Goal: Task Accomplishment & Management: Use online tool/utility

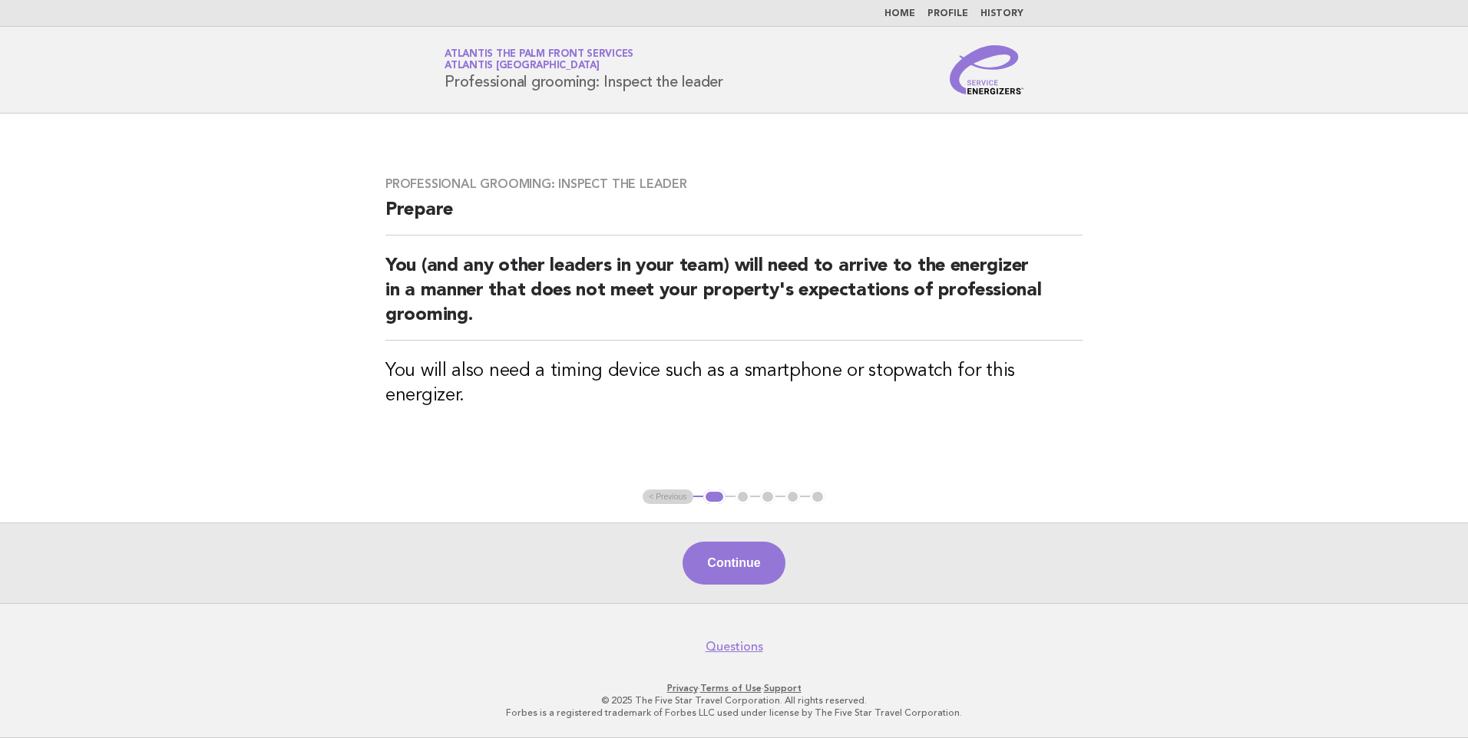
click at [900, 17] on link "Home" at bounding box center [899, 13] width 31 height 9
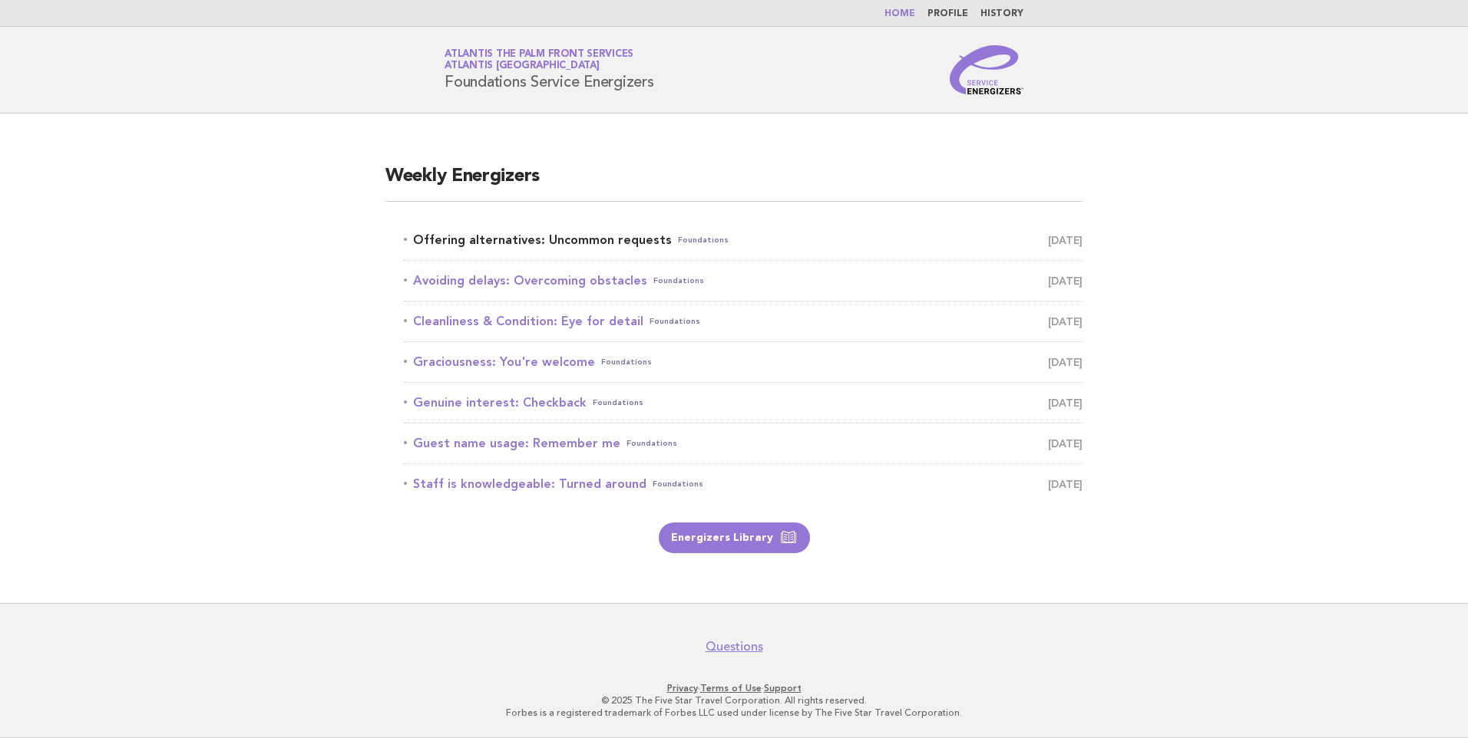
click at [490, 236] on link "Offering alternatives: Uncommon requests Foundations [DATE]" at bounding box center [743, 240] width 679 height 21
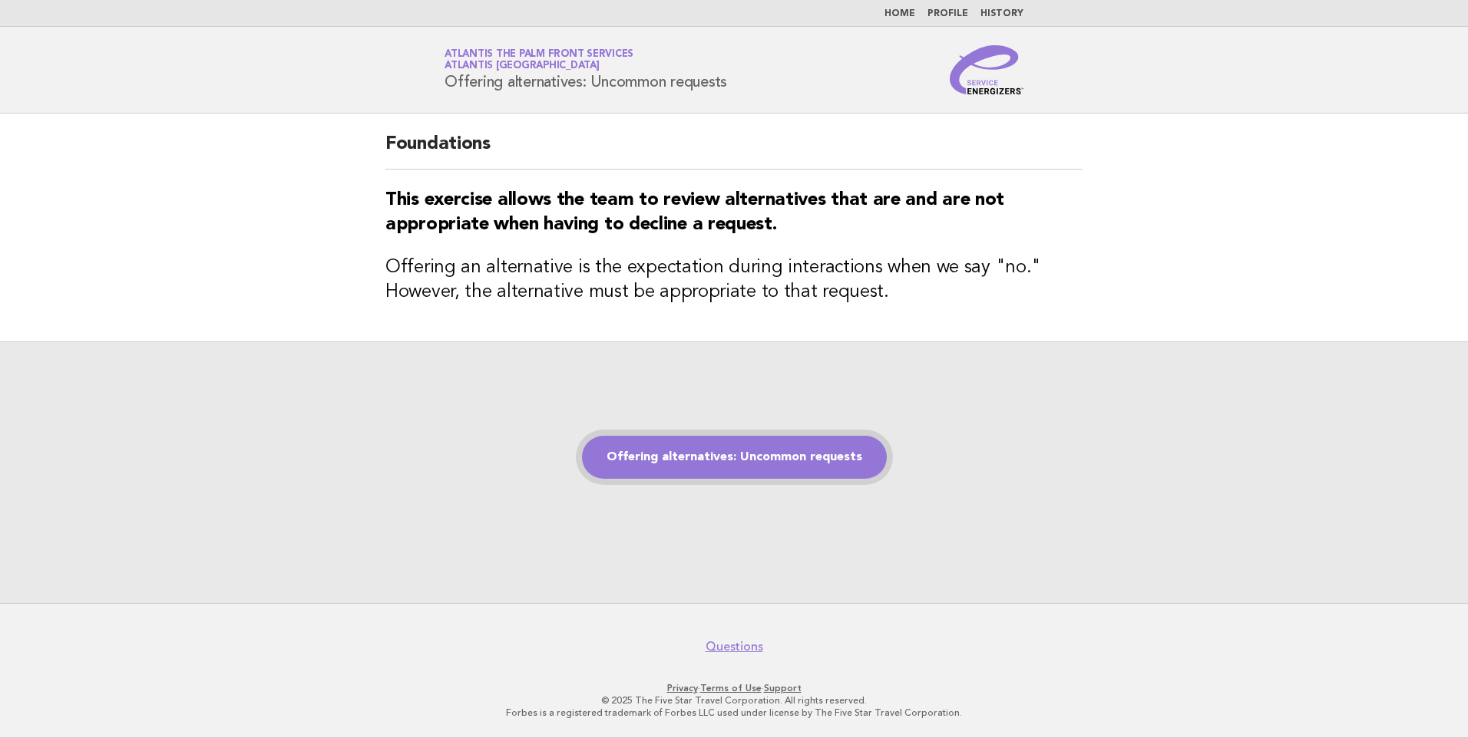
click at [711, 464] on link "Offering alternatives: Uncommon requests" at bounding box center [734, 457] width 305 height 43
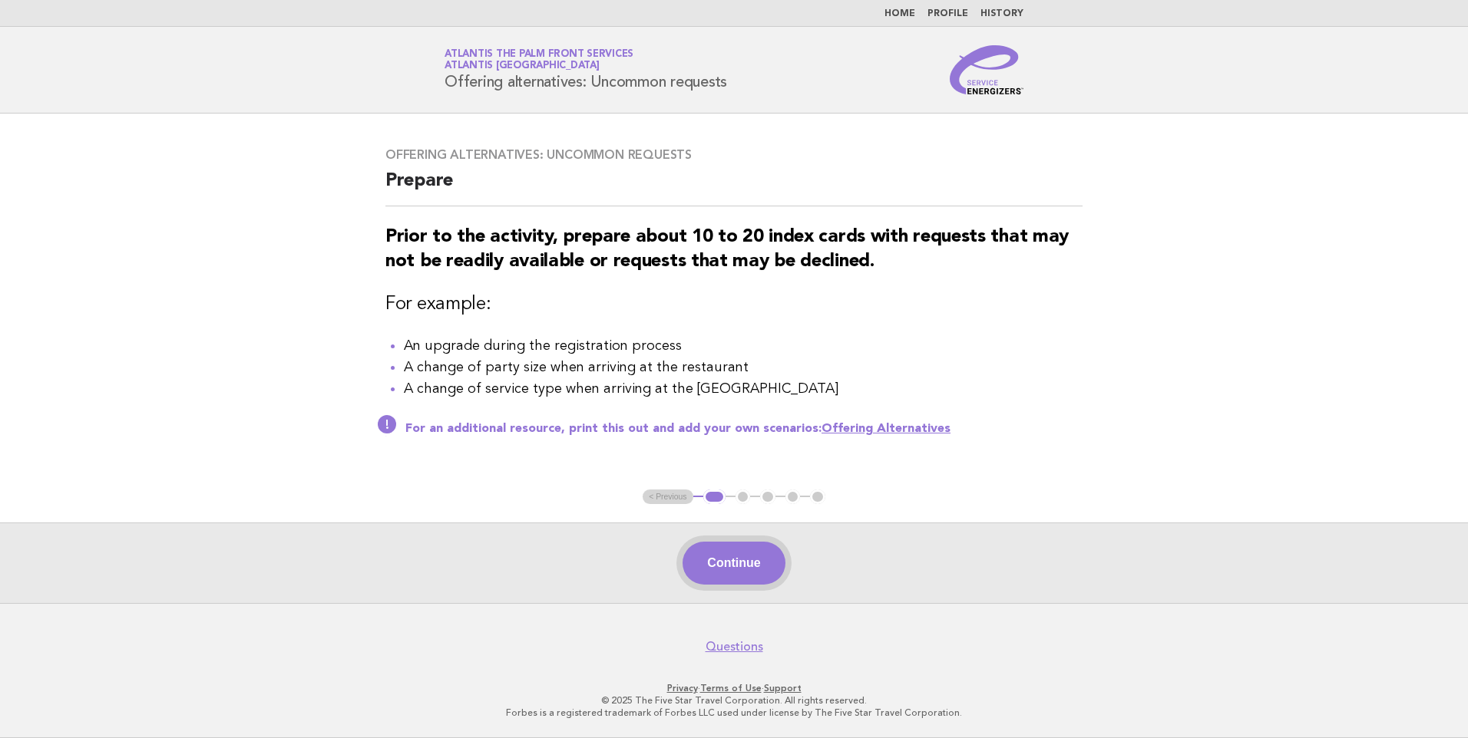
click at [727, 558] on button "Continue" at bounding box center [733, 563] width 102 height 43
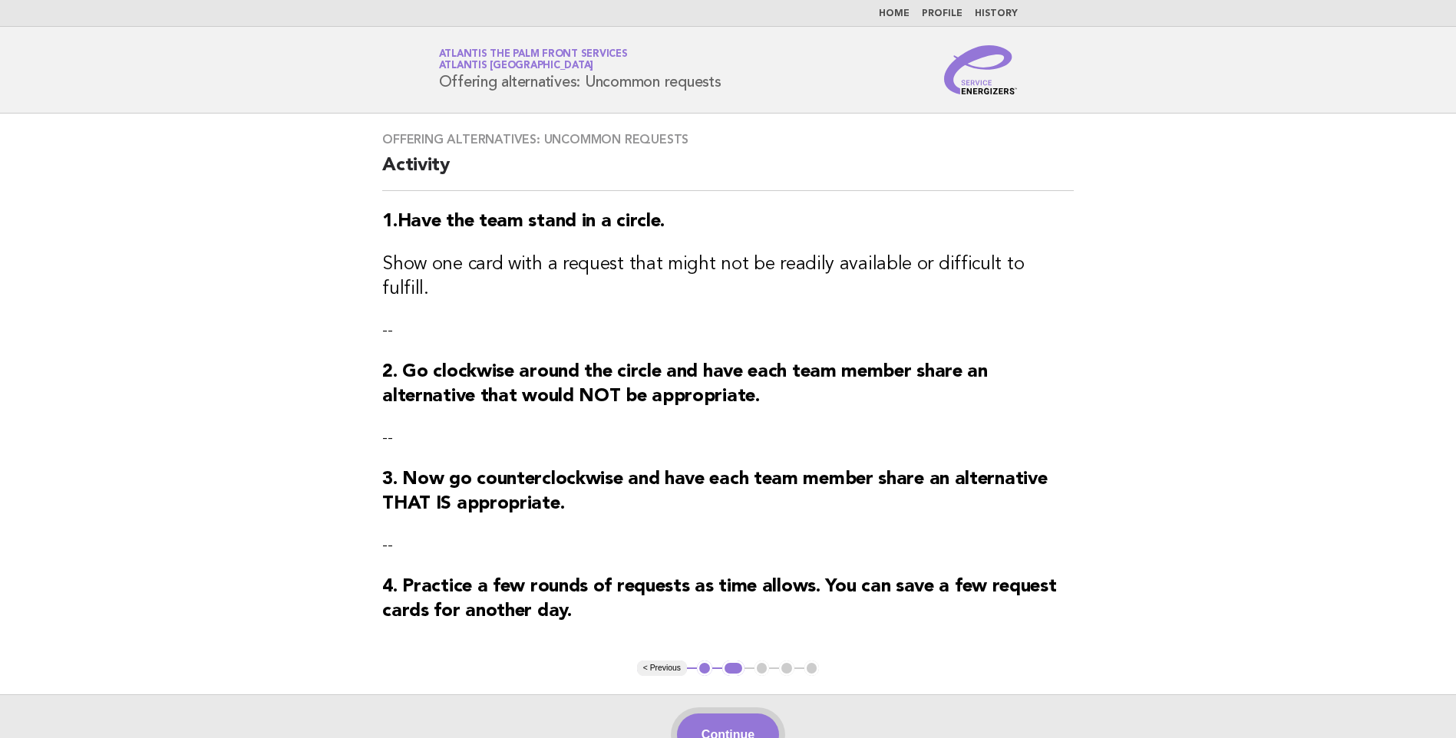
click at [720, 719] on button "Continue" at bounding box center [728, 735] width 102 height 43
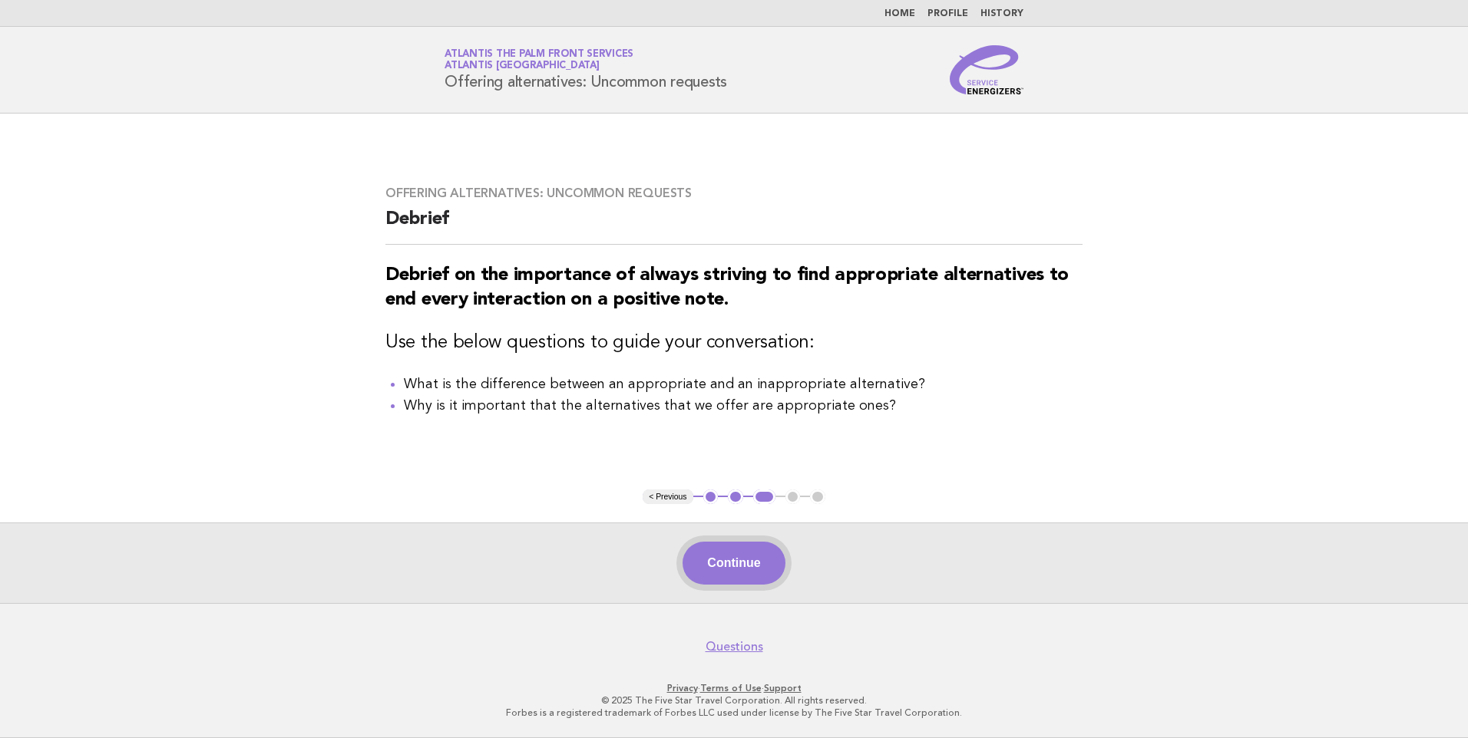
click at [715, 562] on button "Continue" at bounding box center [733, 563] width 102 height 43
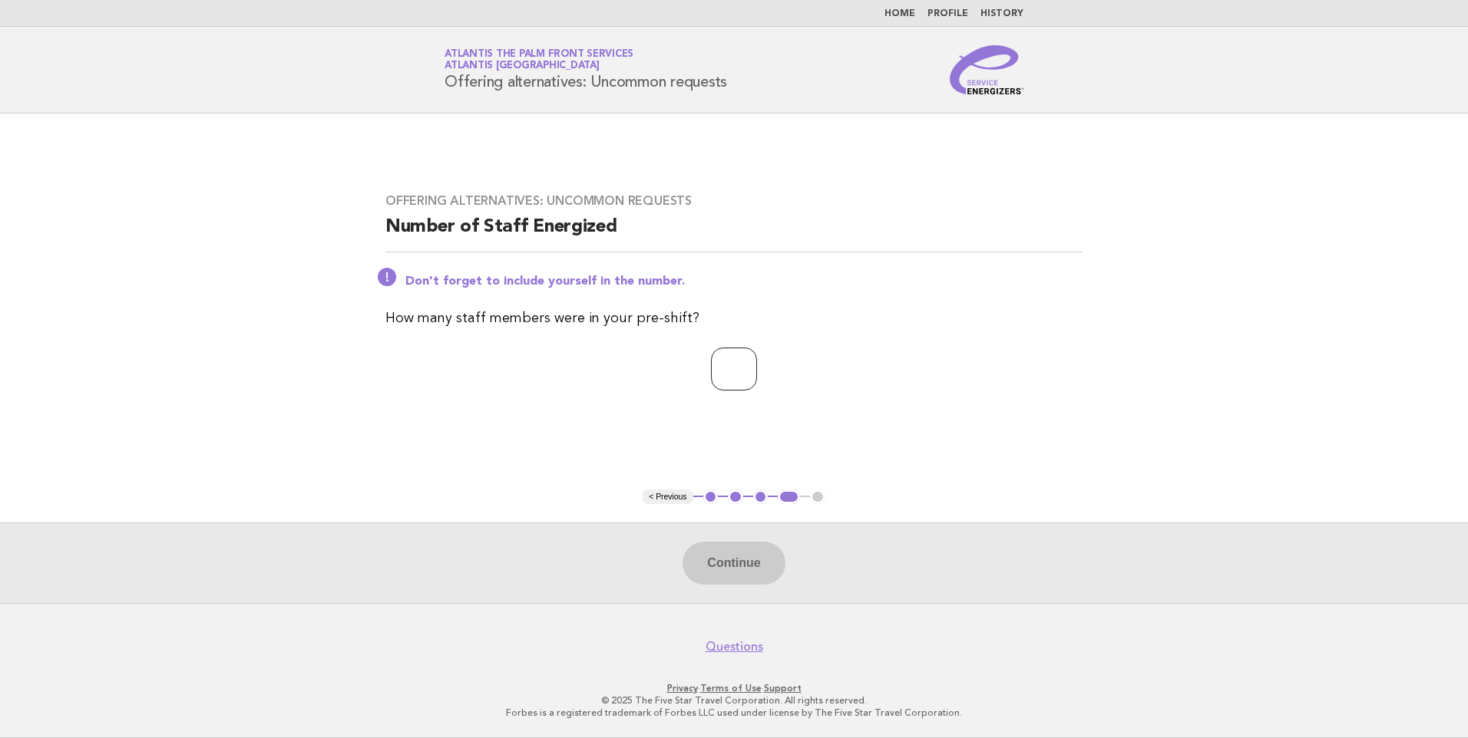
click at [718, 375] on input "number" at bounding box center [734, 369] width 46 height 43
type input "*"
click at [748, 568] on button "Continue" at bounding box center [733, 563] width 102 height 43
